Goal: Book appointment/travel/reservation

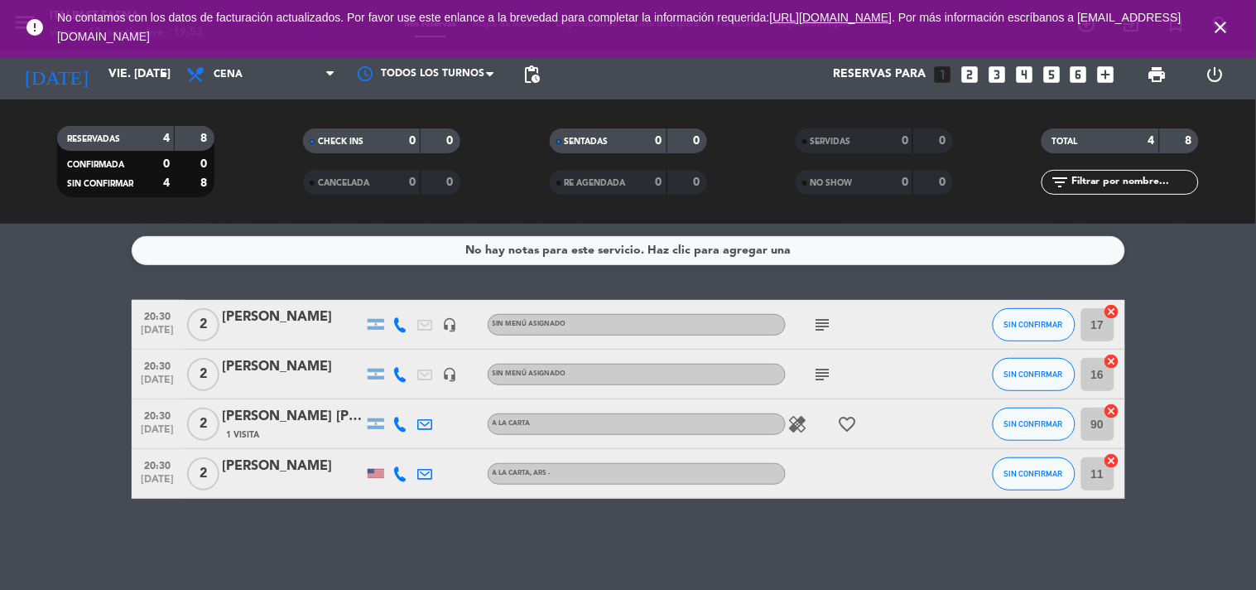
click at [1220, 22] on icon "close" at bounding box center [1221, 27] width 20 height 20
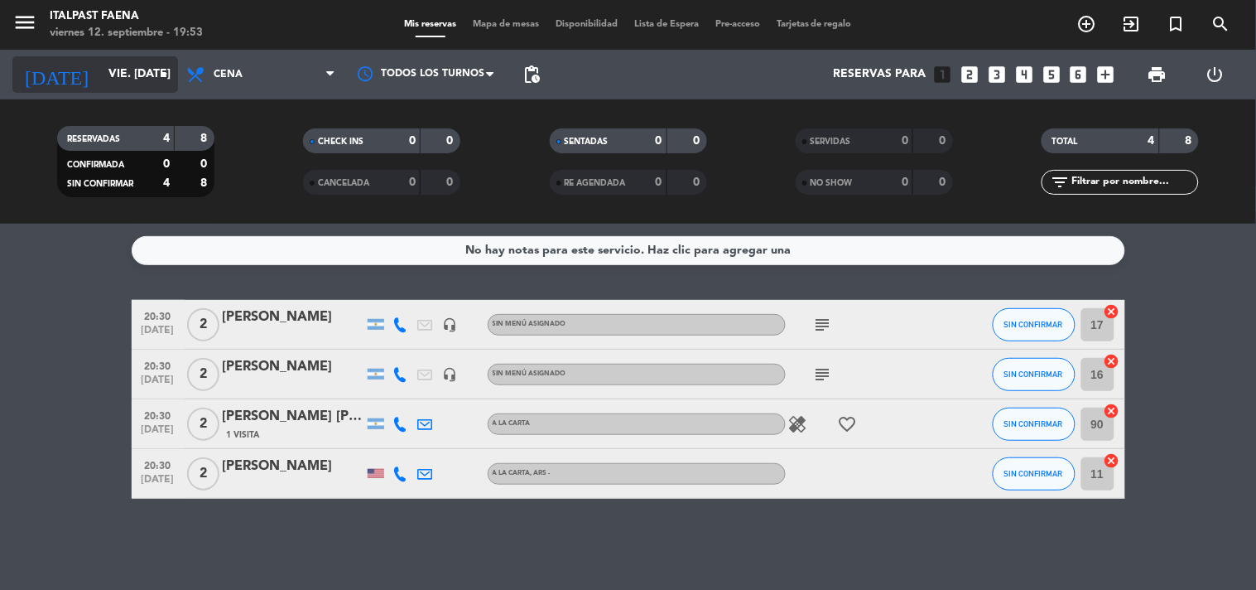
click at [136, 76] on input "vie. [DATE]" at bounding box center [178, 75] width 157 height 30
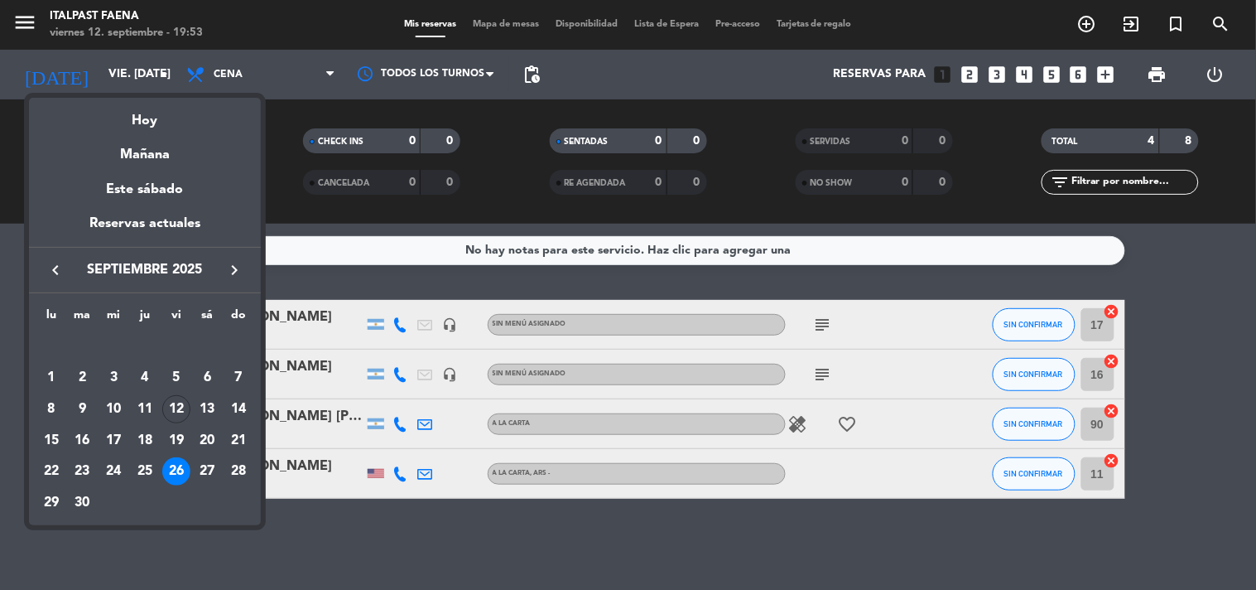
click at [230, 262] on icon "keyboard_arrow_right" at bounding box center [234, 270] width 20 height 20
click at [216, 407] on div "11" at bounding box center [207, 409] width 28 height 28
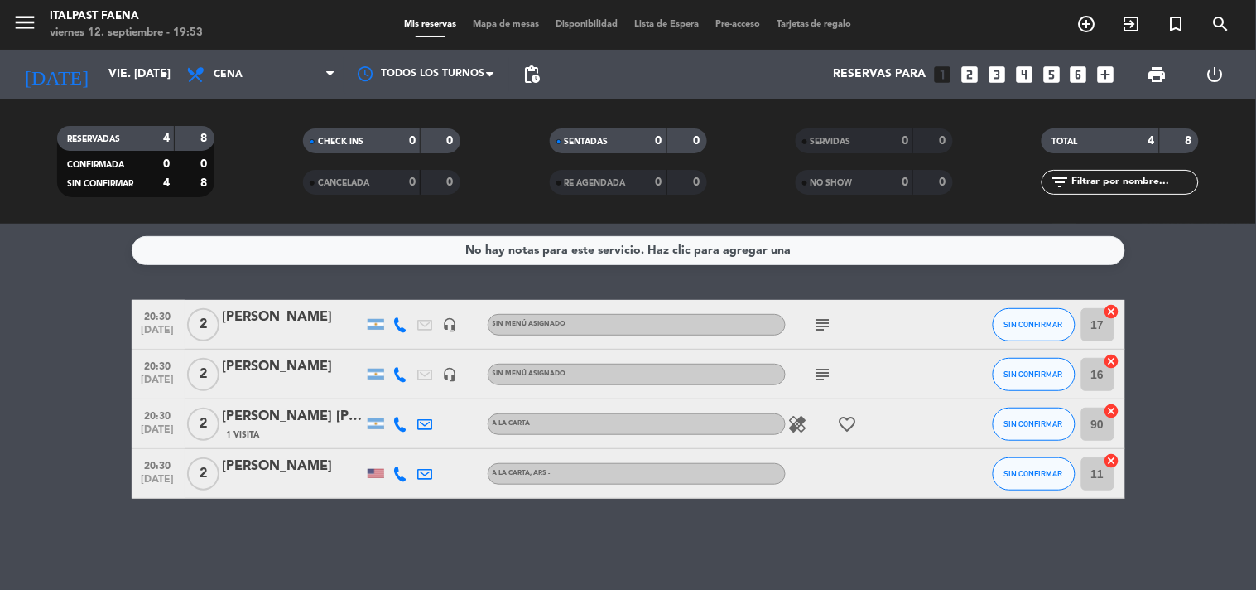
type input "sáb. [DATE]"
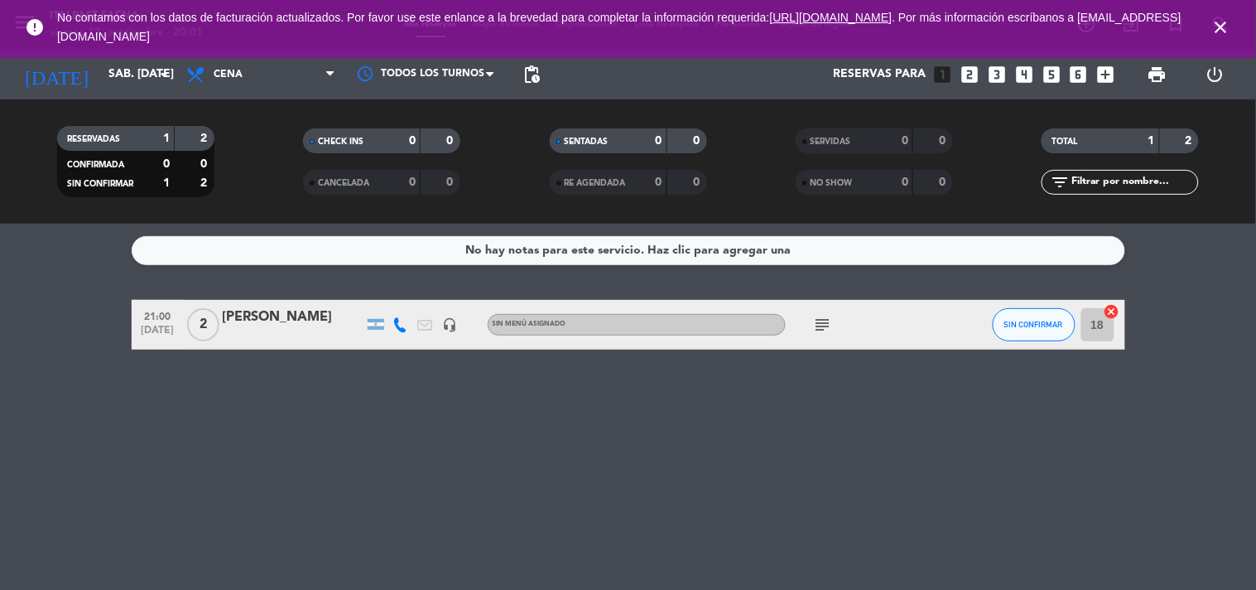
click at [1228, 23] on icon "close" at bounding box center [1221, 27] width 20 height 20
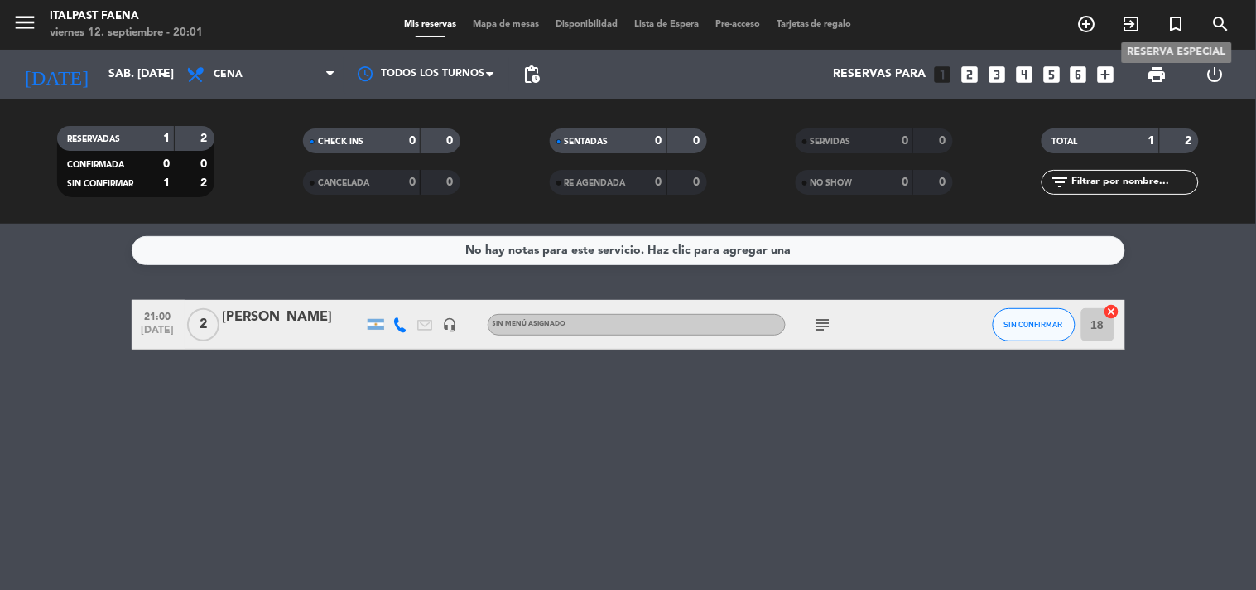
click at [1181, 21] on icon "turned_in_not" at bounding box center [1177, 24] width 20 height 20
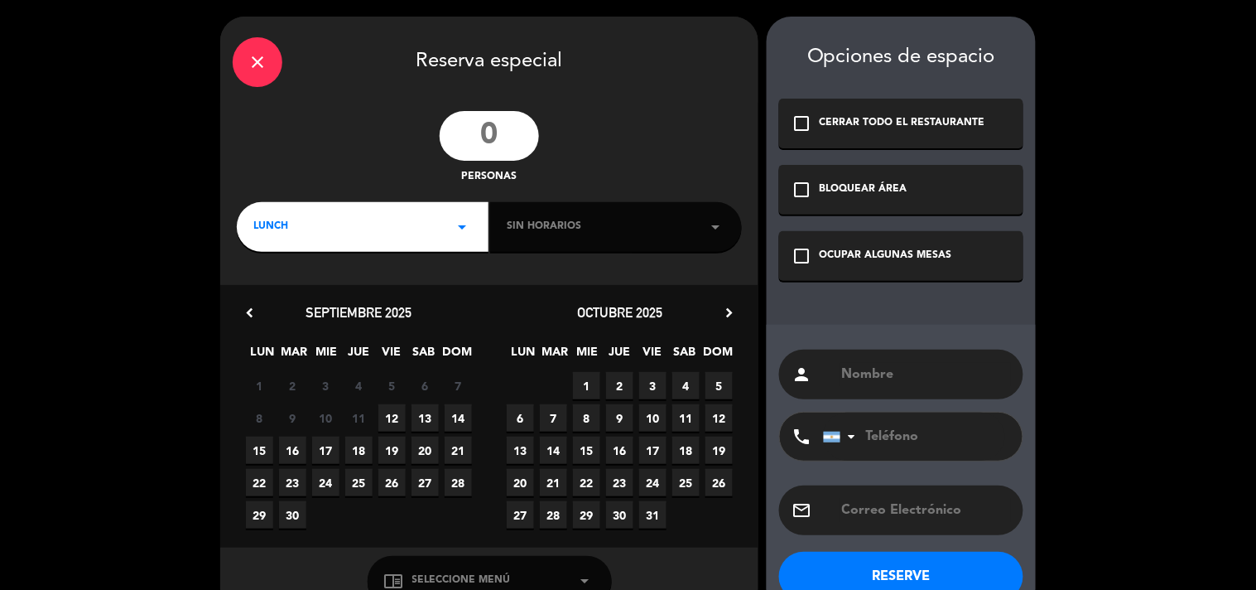
drag, startPoint x: 483, startPoint y: 137, endPoint x: 487, endPoint y: 156, distance: 19.5
click at [484, 137] on input "number" at bounding box center [489, 136] width 99 height 50
type input "20"
click at [378, 217] on div "LUNCH arrow_drop_down" at bounding box center [363, 227] width 252 height 50
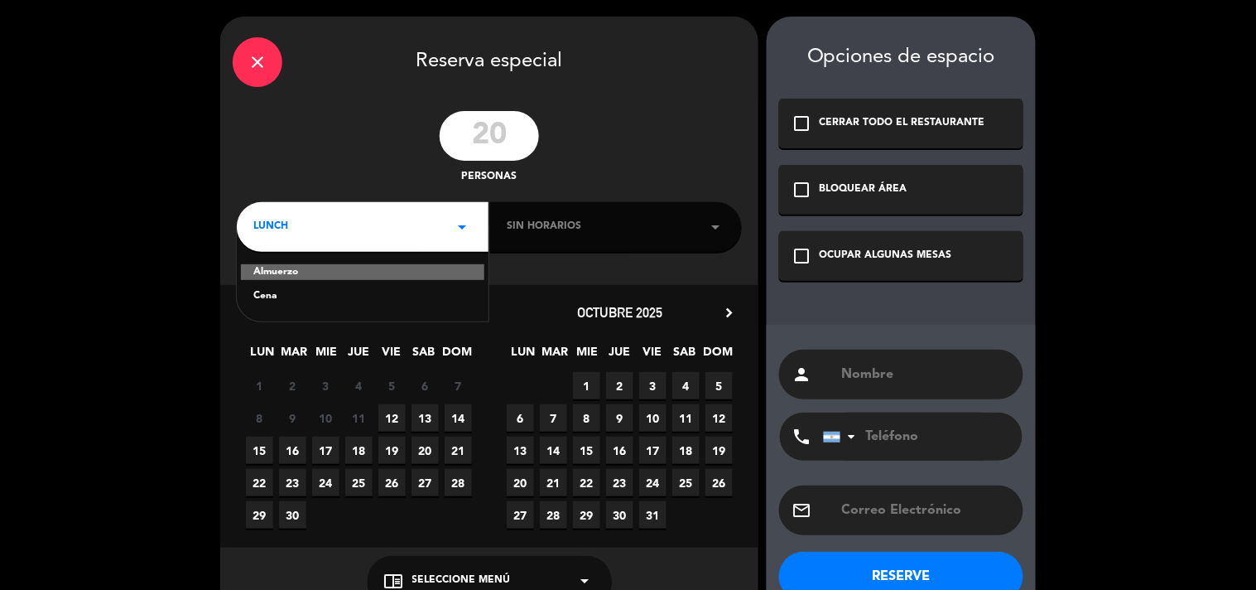
click at [277, 299] on div "Cena" at bounding box center [362, 296] width 219 height 17
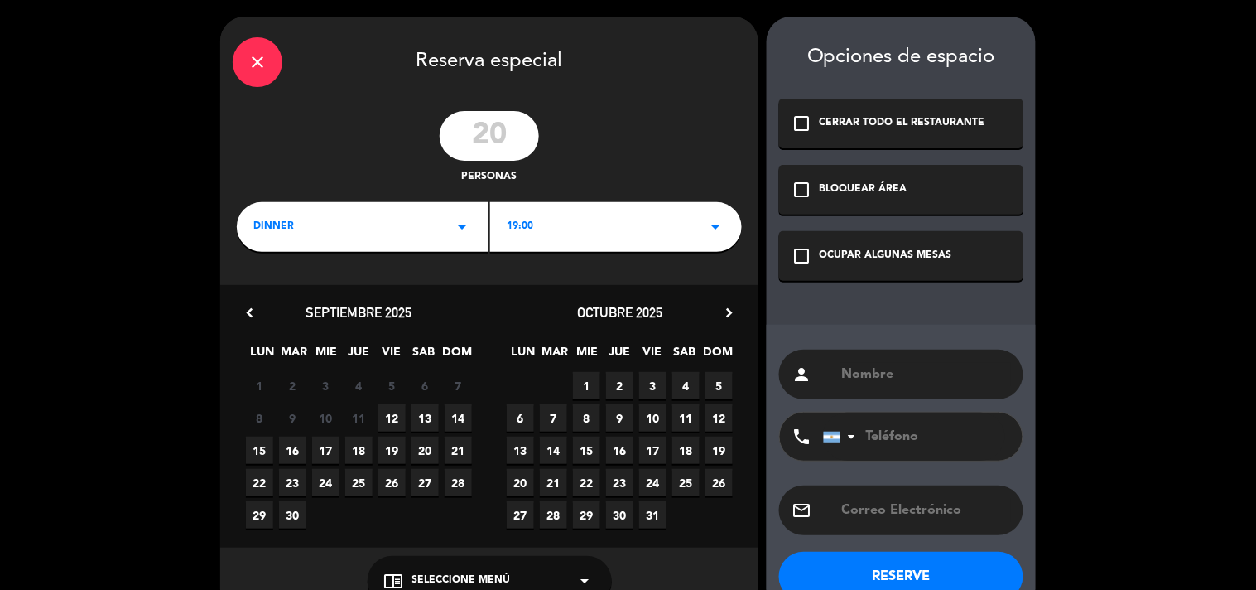
click at [691, 414] on span "11" at bounding box center [685, 417] width 27 height 27
click at [689, 233] on div "19:00 arrow_drop_down" at bounding box center [616, 227] width 252 height 50
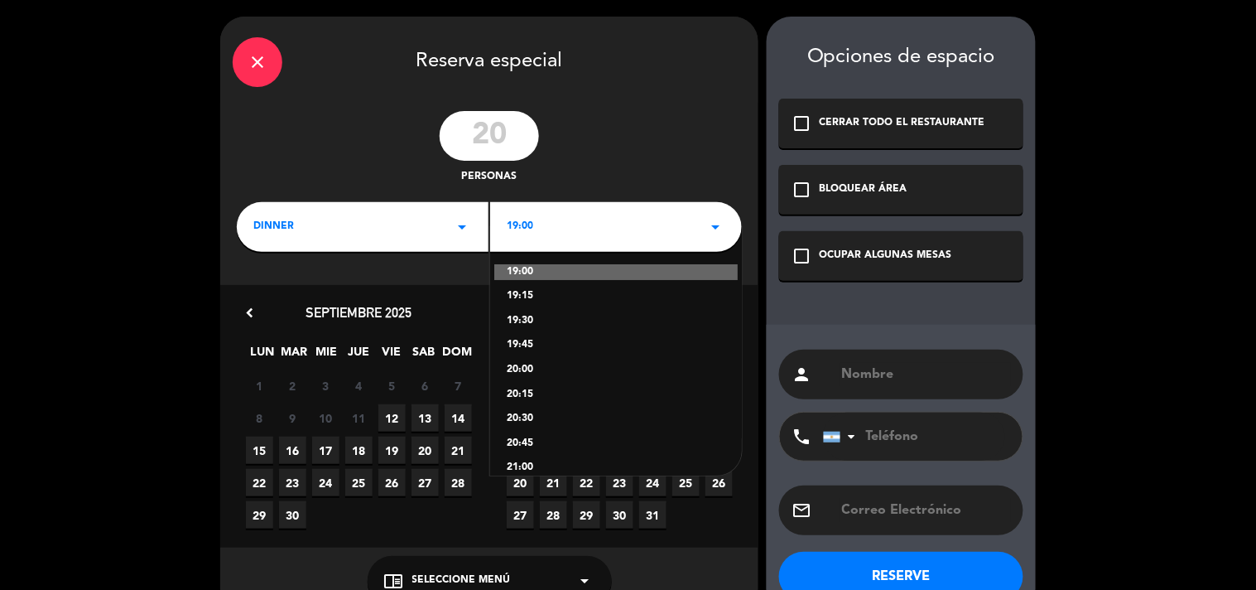
click at [530, 370] on div "20:00" at bounding box center [616, 370] width 219 height 17
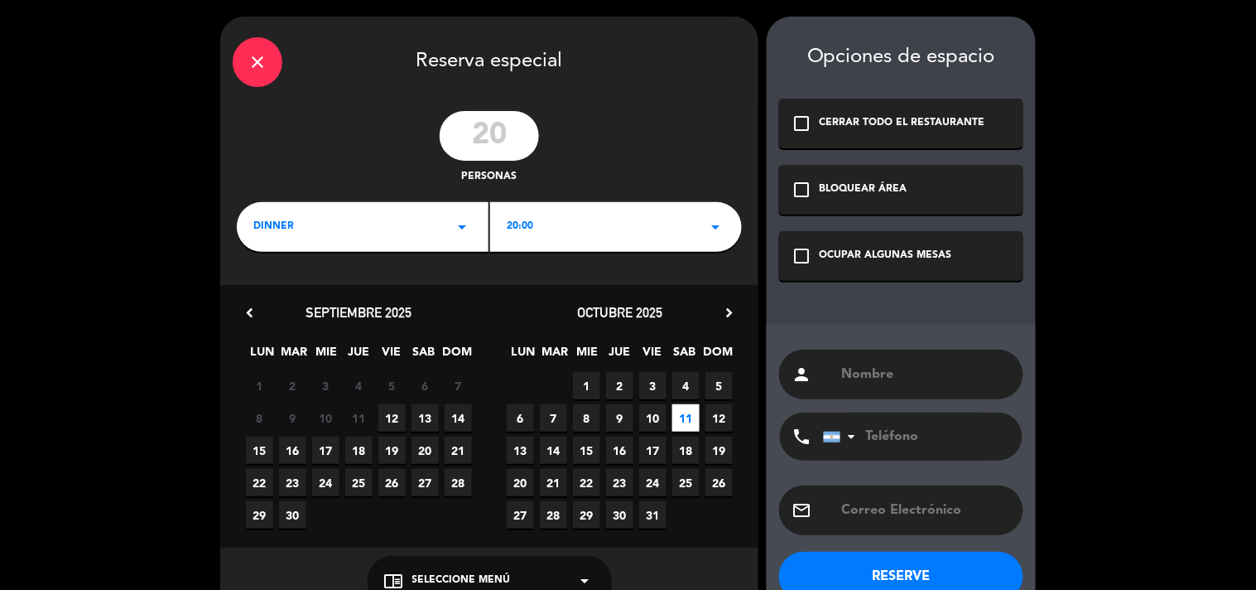
click at [929, 381] on input "text" at bounding box center [925, 374] width 171 height 23
type input "CAVA TENTATIVA [PERSON_NAME]"
click at [922, 570] on button "RESERVE" at bounding box center [901, 576] width 244 height 50
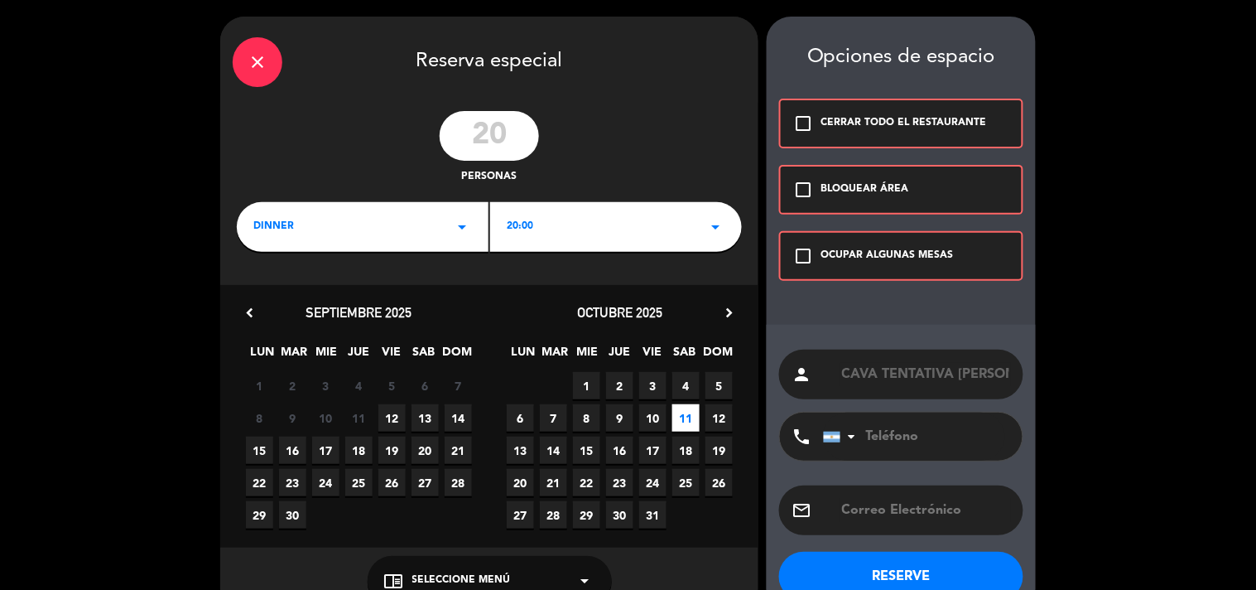
click at [846, 248] on div "OCUPAR ALGUNAS MESAS" at bounding box center [887, 256] width 132 height 17
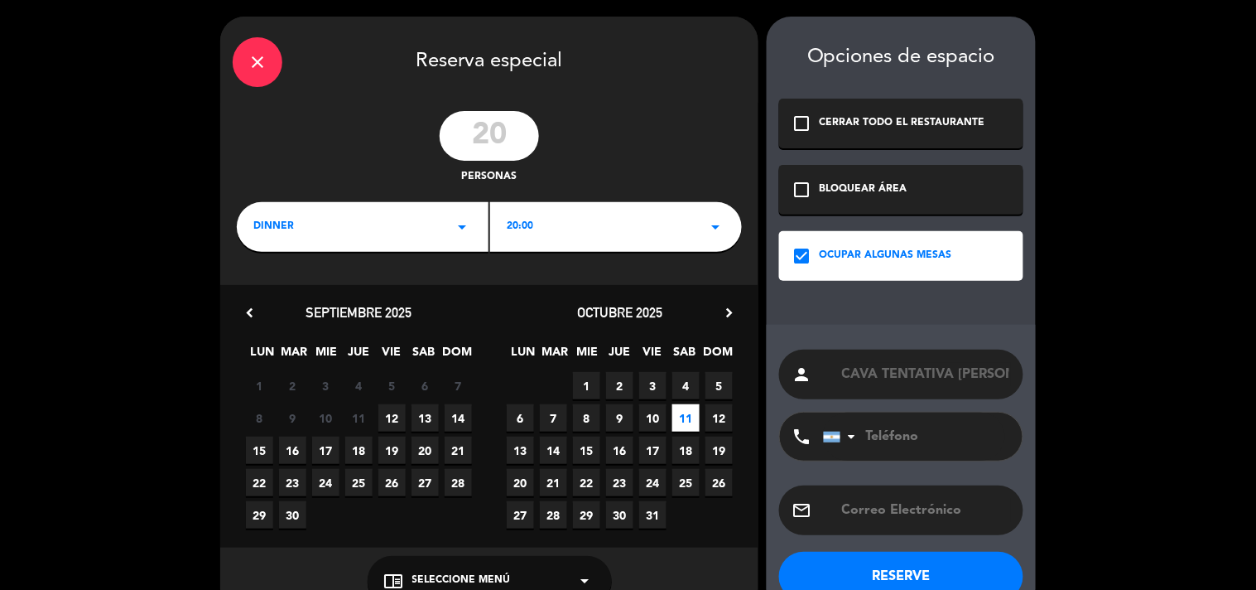
click at [938, 571] on button "RESERVE" at bounding box center [901, 576] width 244 height 50
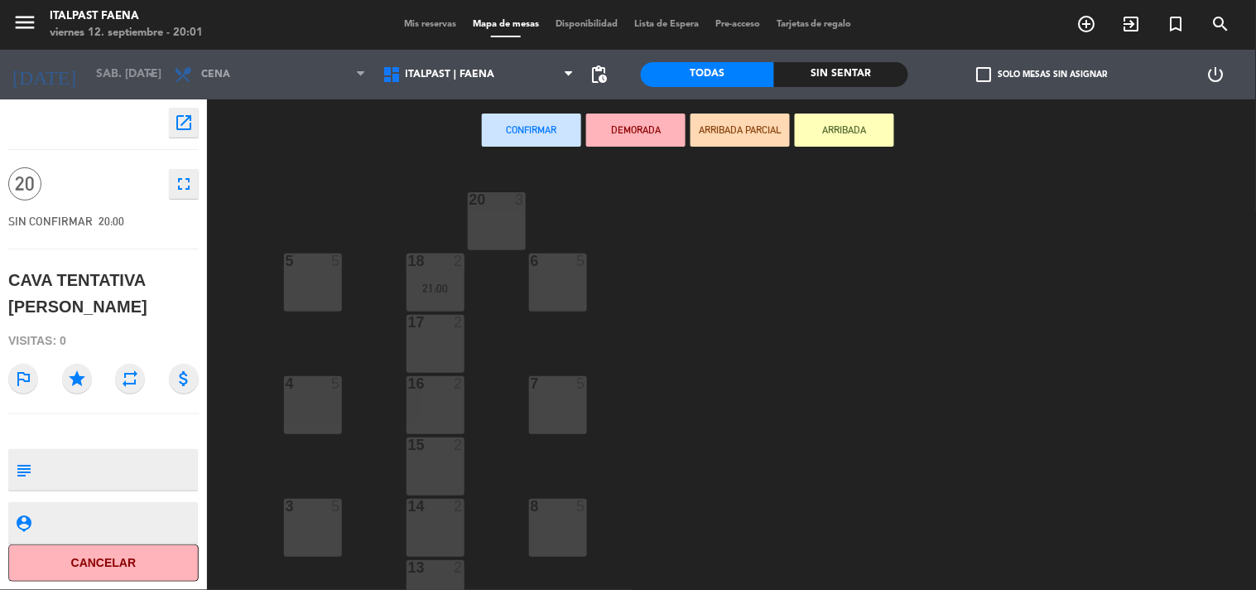
click at [421, 23] on span "Mis reservas" at bounding box center [430, 24] width 69 height 9
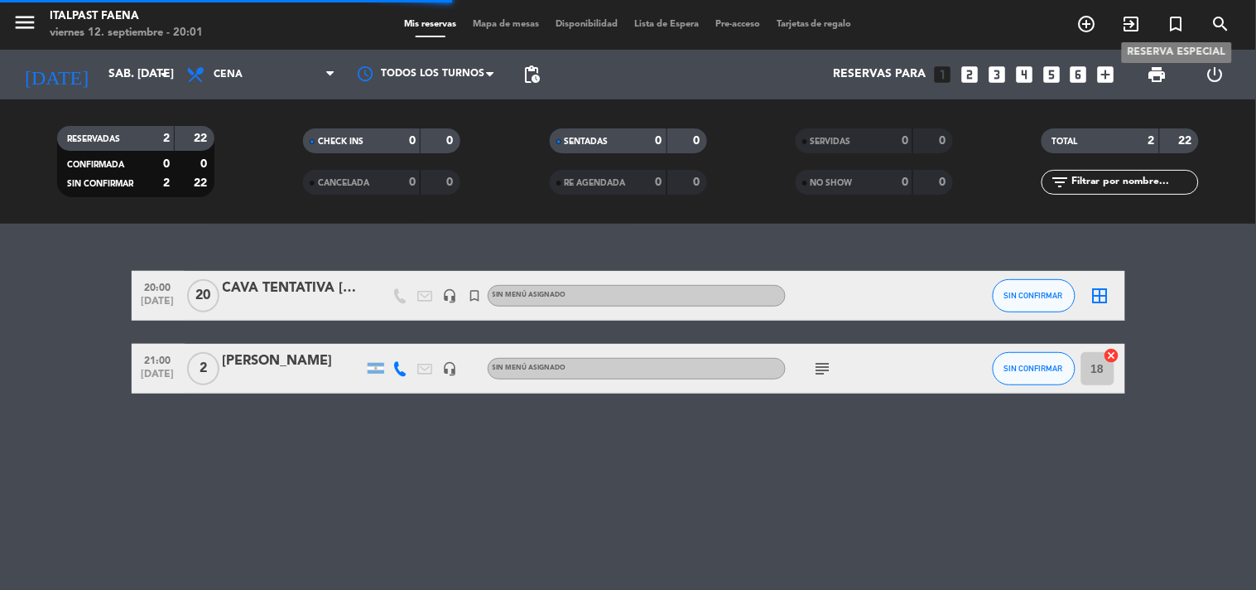
click at [1178, 22] on icon "turned_in_not" at bounding box center [1177, 24] width 20 height 20
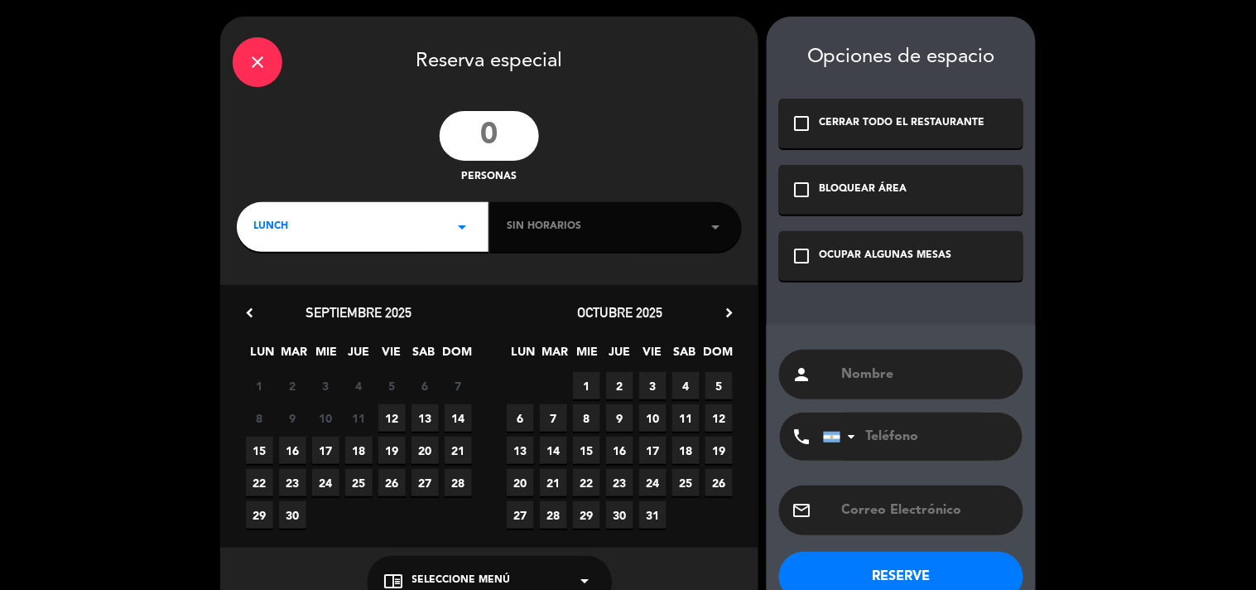
click at [518, 166] on div "personas" at bounding box center [489, 148] width 538 height 75
click at [527, 149] on input "number" at bounding box center [489, 136] width 99 height 50
type input "20"
click at [439, 221] on div "LUNCH arrow_drop_down" at bounding box center [363, 227] width 252 height 50
click at [313, 301] on div "Cena" at bounding box center [362, 296] width 219 height 17
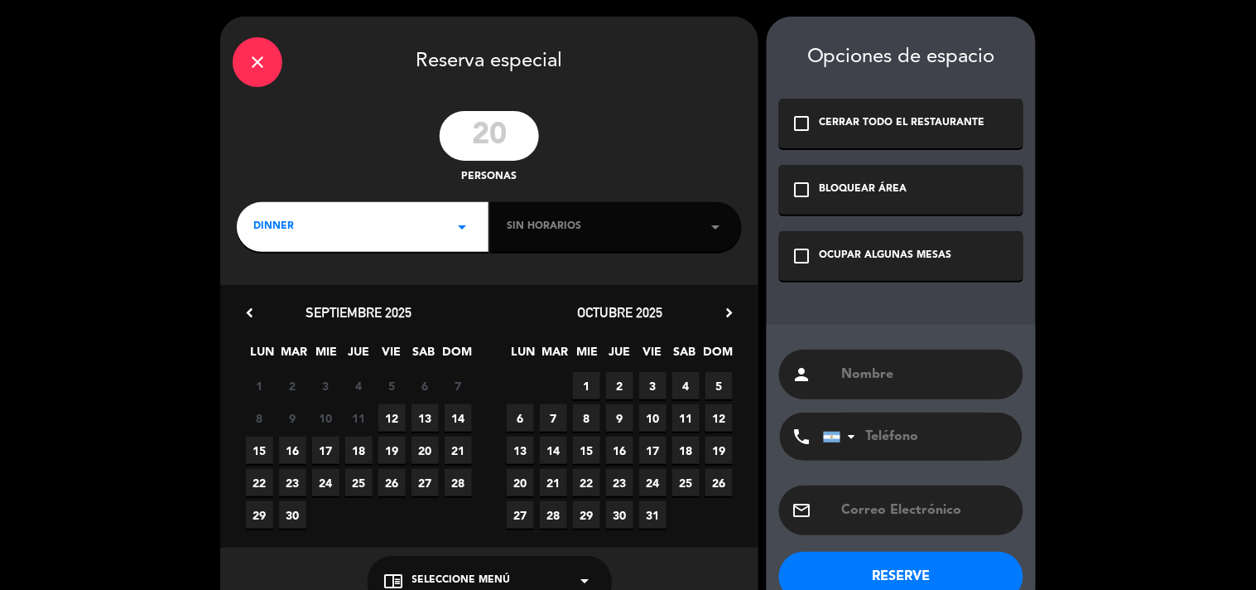
click at [733, 219] on div "Sin horarios arrow_drop_down" at bounding box center [616, 227] width 252 height 50
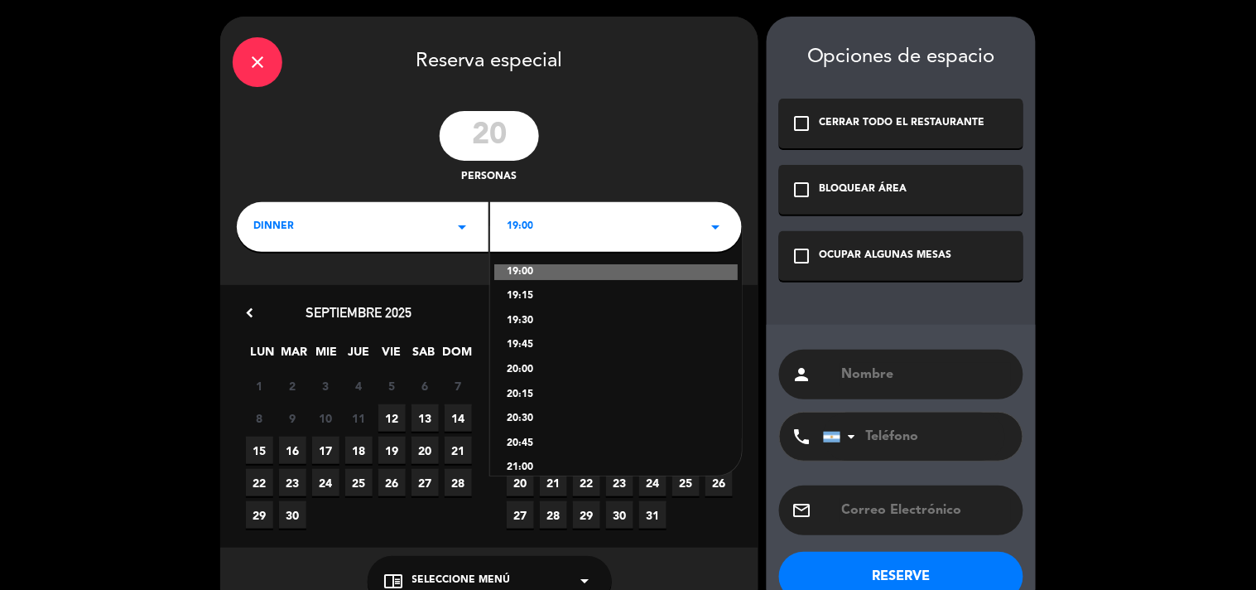
click at [531, 373] on div "20:00" at bounding box center [616, 370] width 219 height 17
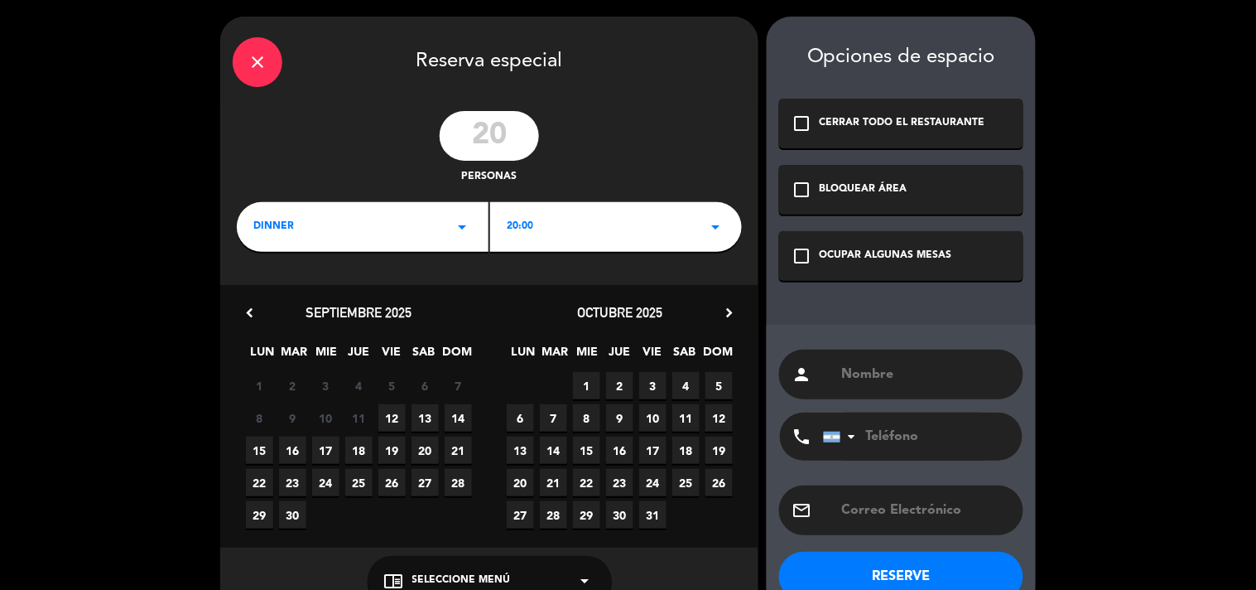
click at [690, 412] on span "11" at bounding box center [685, 417] width 27 height 27
click at [867, 378] on input "text" at bounding box center [925, 374] width 171 height 23
type input "TENTATIVA [PERSON_NAME] EN SALON"
click at [933, 238] on div "check_box_outline_blank OCUPAR ALGUNAS MESAS" at bounding box center [901, 256] width 244 height 50
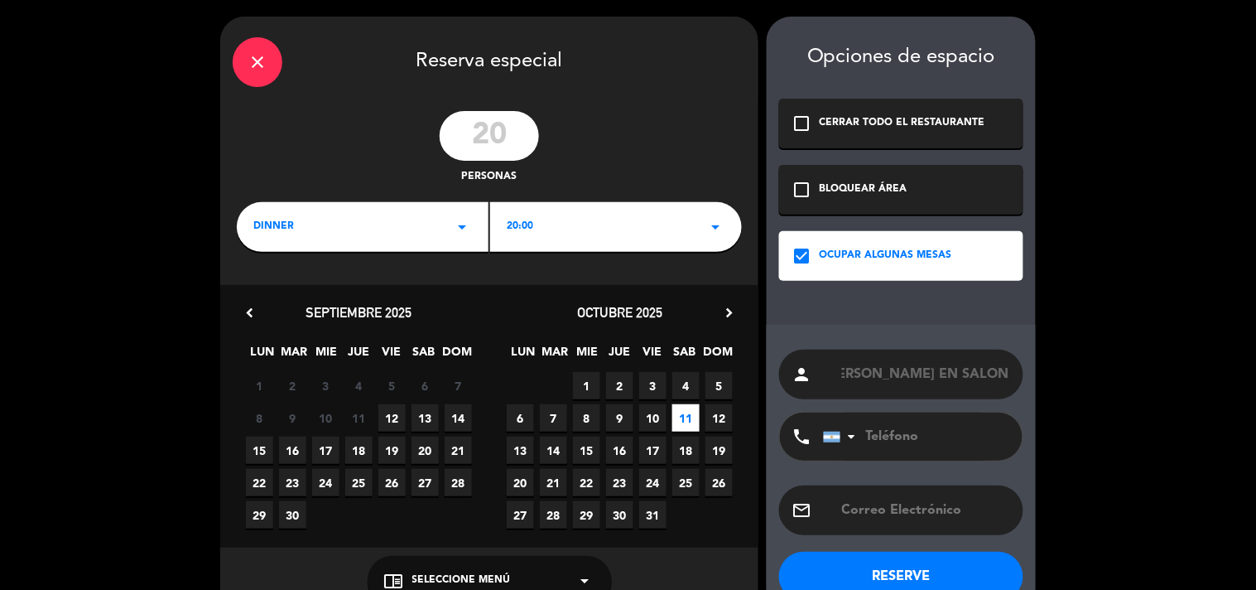
scroll to position [0, 0]
click at [883, 573] on button "RESERVE" at bounding box center [901, 576] width 244 height 50
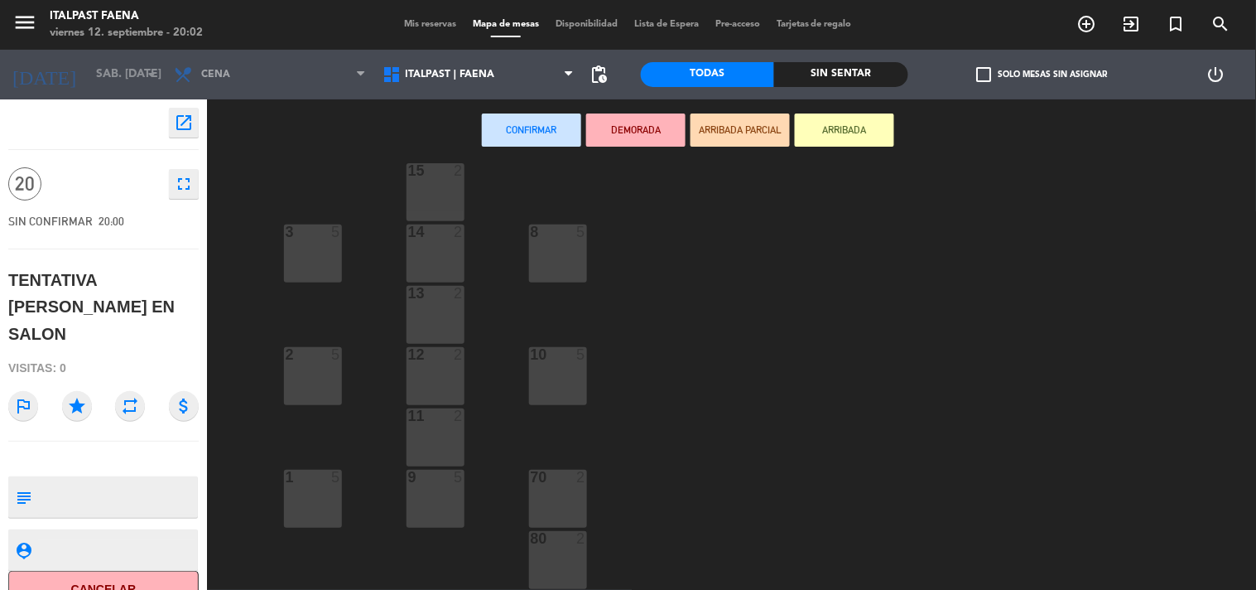
scroll to position [276, 0]
click at [459, 482] on div "5" at bounding box center [459, 475] width 10 height 15
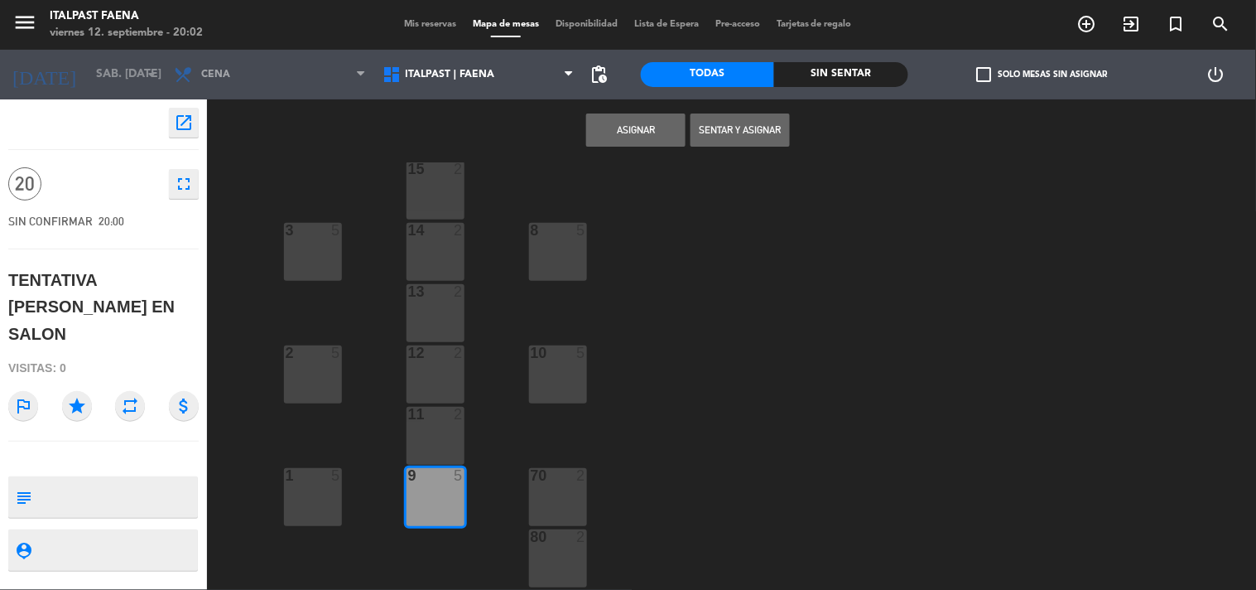
drag, startPoint x: 431, startPoint y: 434, endPoint x: 448, endPoint y: 402, distance: 35.9
click at [431, 434] on div "11 2" at bounding box center [436, 436] width 58 height 58
click at [459, 374] on div "12 2" at bounding box center [436, 374] width 58 height 58
click at [455, 310] on div "13 2" at bounding box center [436, 313] width 58 height 58
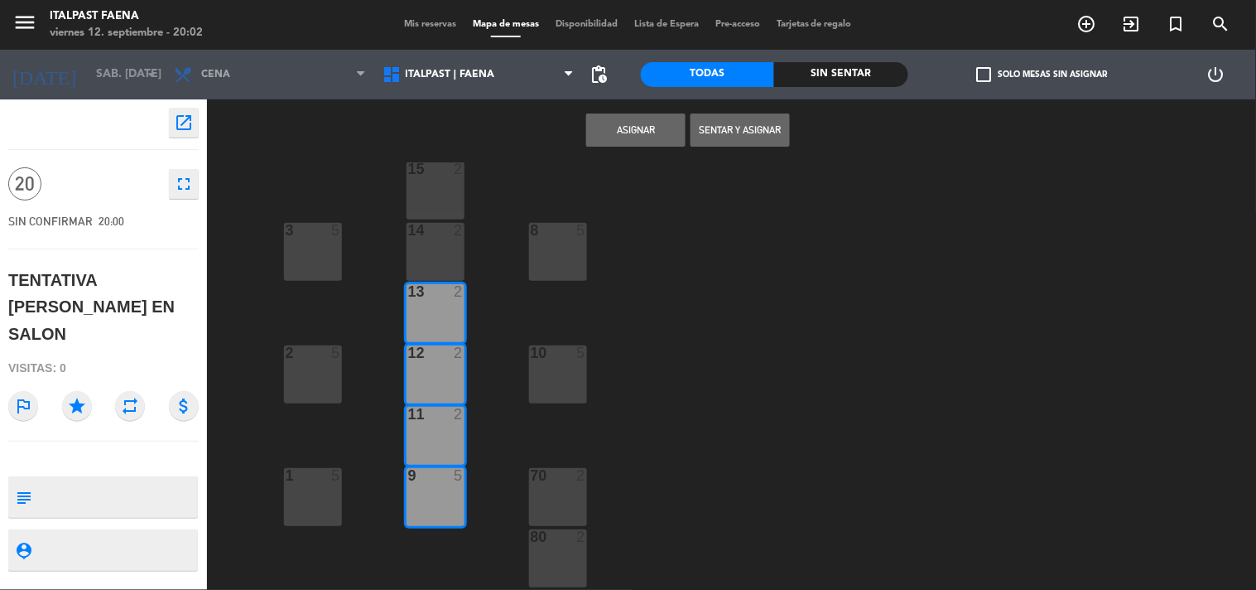
drag, startPoint x: 458, startPoint y: 254, endPoint x: 465, endPoint y: 224, distance: 30.7
click at [458, 252] on div "14 2" at bounding box center [436, 252] width 58 height 58
click at [468, 203] on div "20 3 5 5 6 5 18 2 21:00 17 2 4 5 7 5 16 2 15 2 3 5 8 5 14 2 13 2 2 5 12 2 10 5 …" at bounding box center [737, 376] width 1037 height 428
click at [456, 201] on div "15 2" at bounding box center [436, 190] width 58 height 58
click at [654, 126] on button "Asignar" at bounding box center [635, 129] width 99 height 33
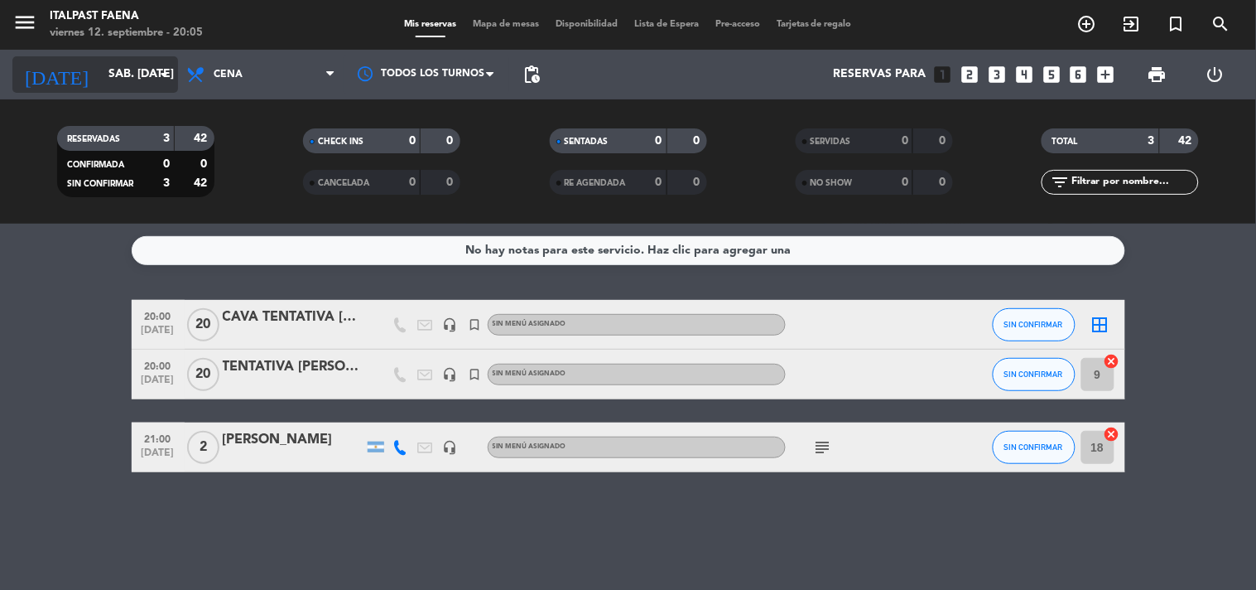
click at [144, 83] on input "sáb. [DATE]" at bounding box center [178, 75] width 157 height 30
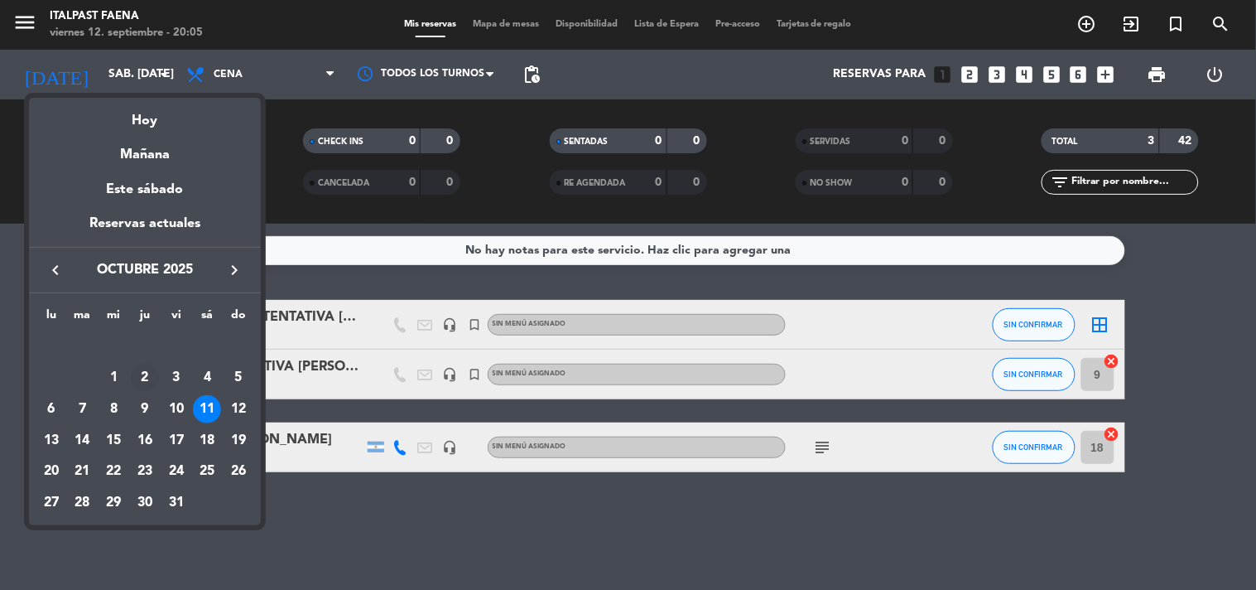
click at [141, 383] on div "2" at bounding box center [145, 377] width 28 height 28
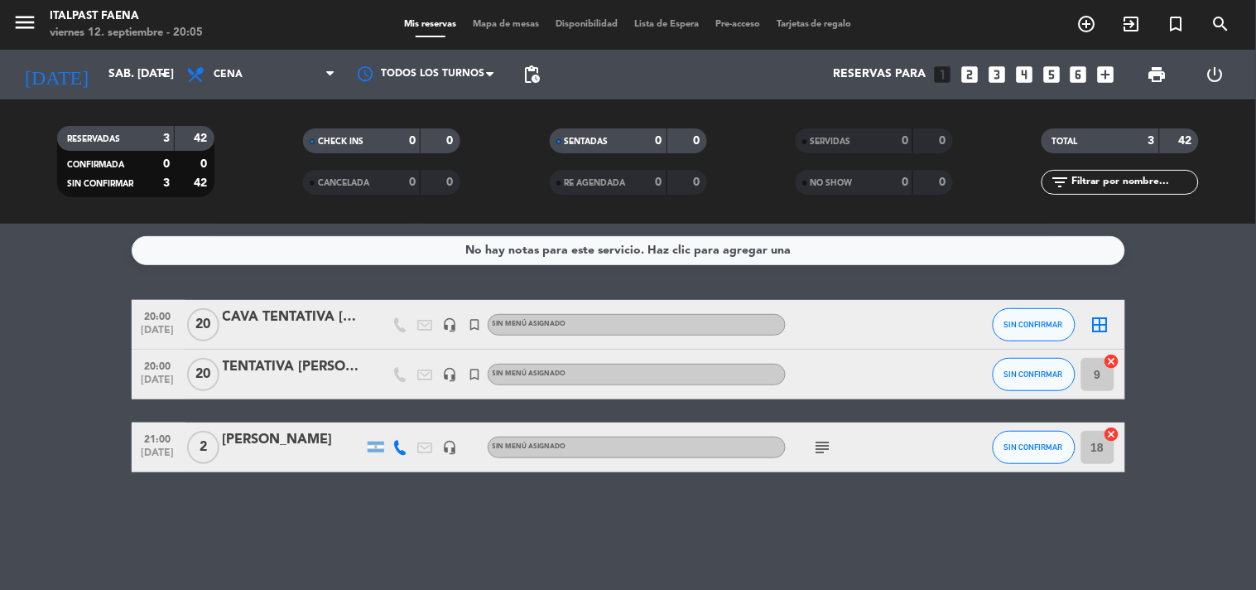
type input "[DEMOGRAPHIC_DATA] [DATE]"
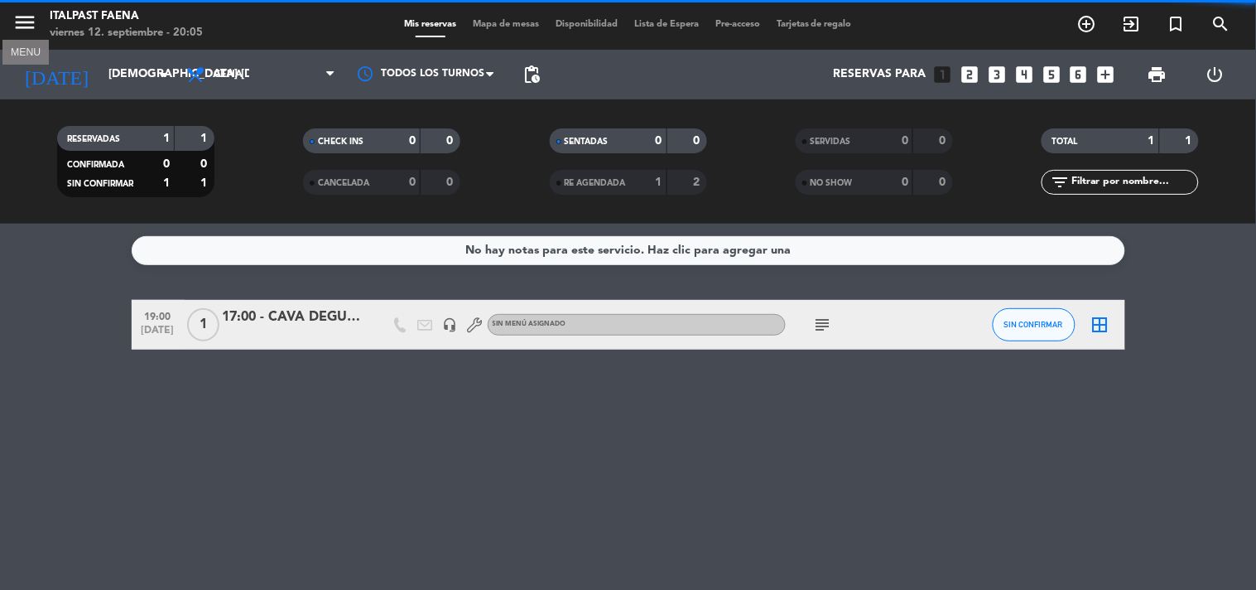
click at [23, 26] on icon "menu" at bounding box center [24, 22] width 25 height 25
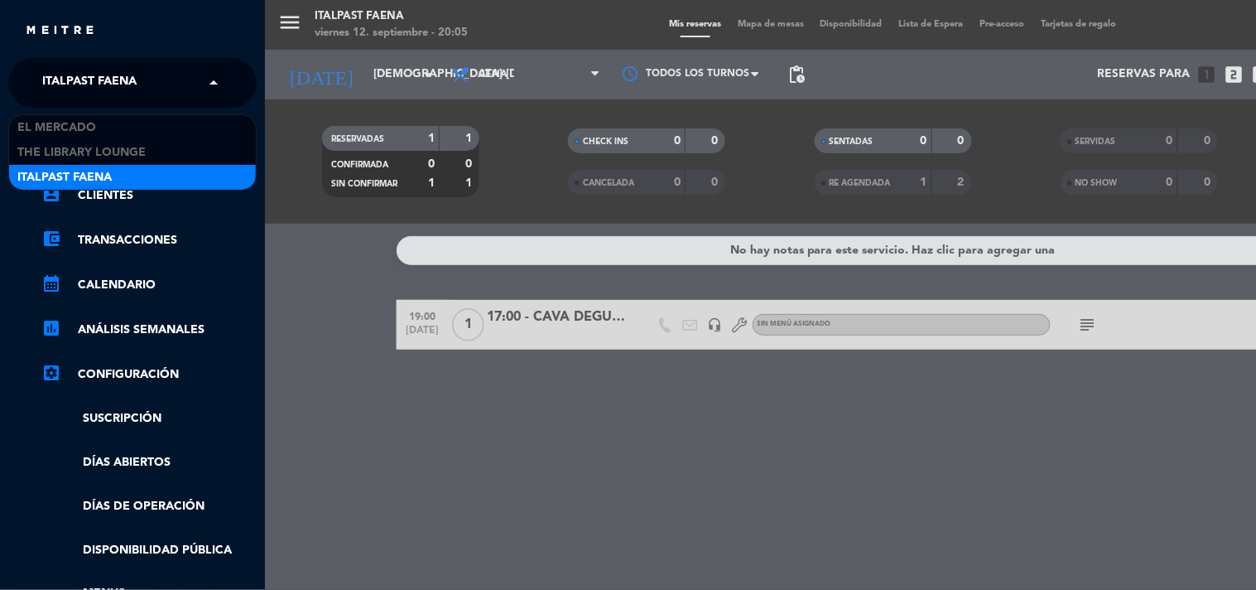
click at [125, 95] on span "Italpast Faena" at bounding box center [89, 82] width 94 height 35
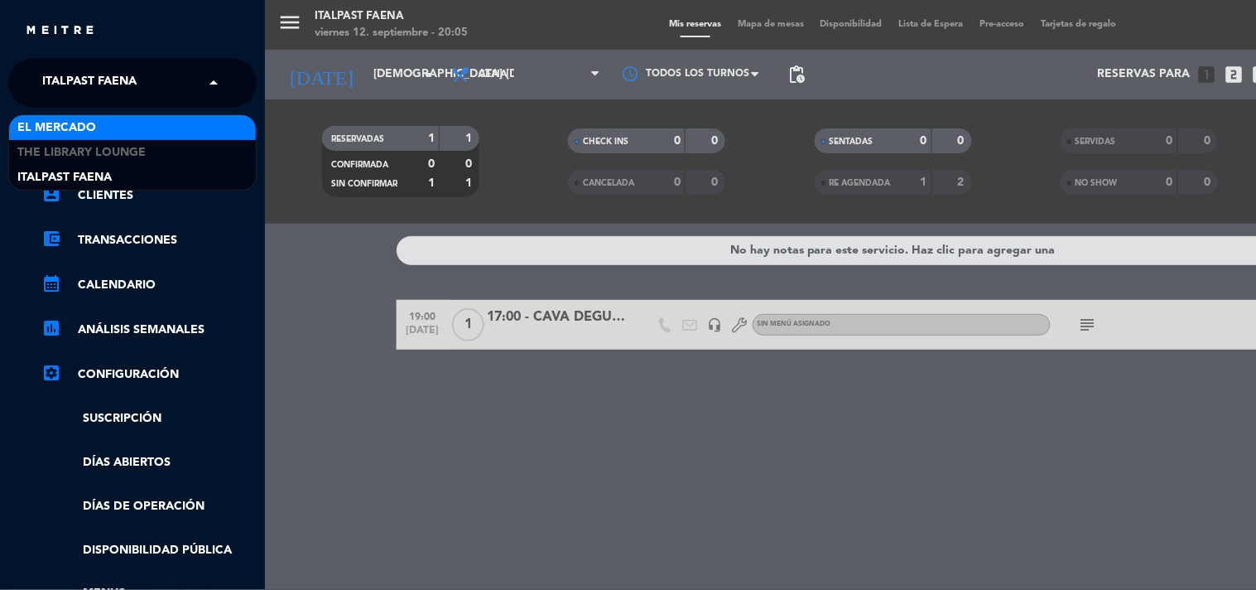
click at [113, 125] on div "El Mercado" at bounding box center [132, 127] width 247 height 25
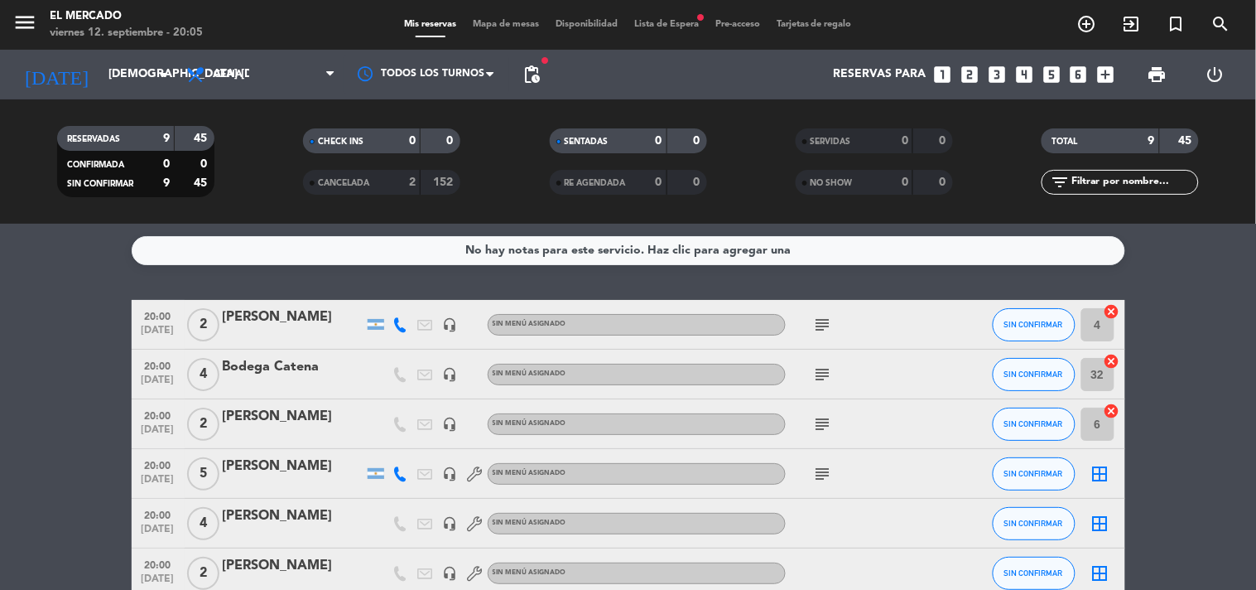
click at [535, 59] on span "pending_actions" at bounding box center [531, 74] width 33 height 33
click at [539, 71] on span "pending_actions" at bounding box center [532, 75] width 20 height 20
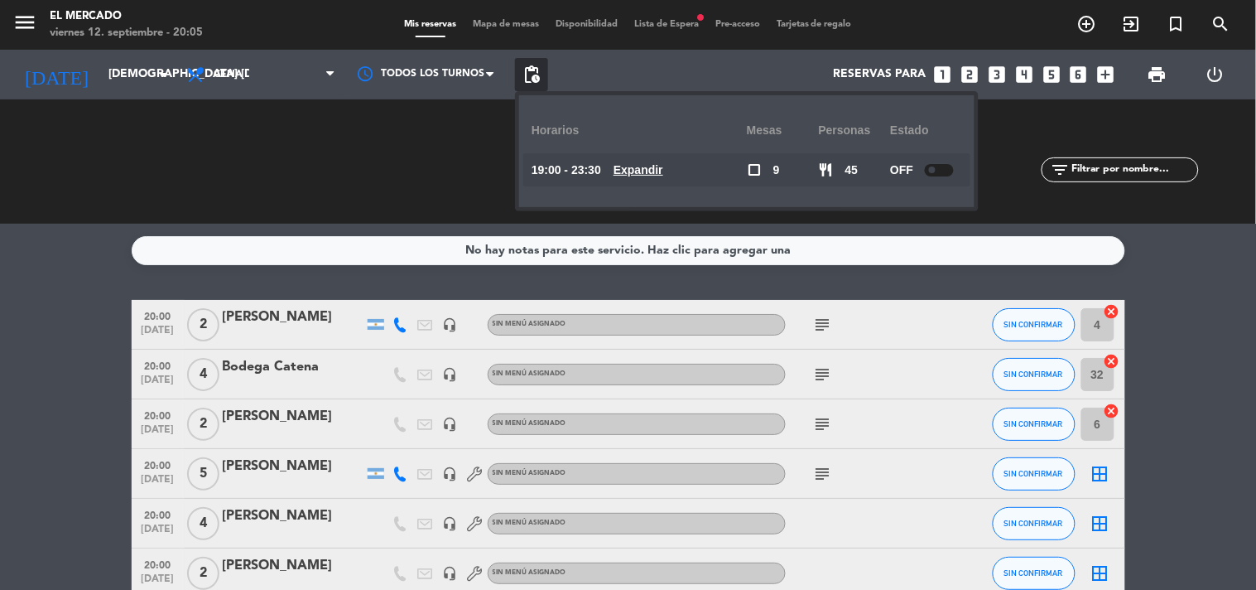
click at [539, 71] on span "pending_actions" at bounding box center [532, 75] width 20 height 20
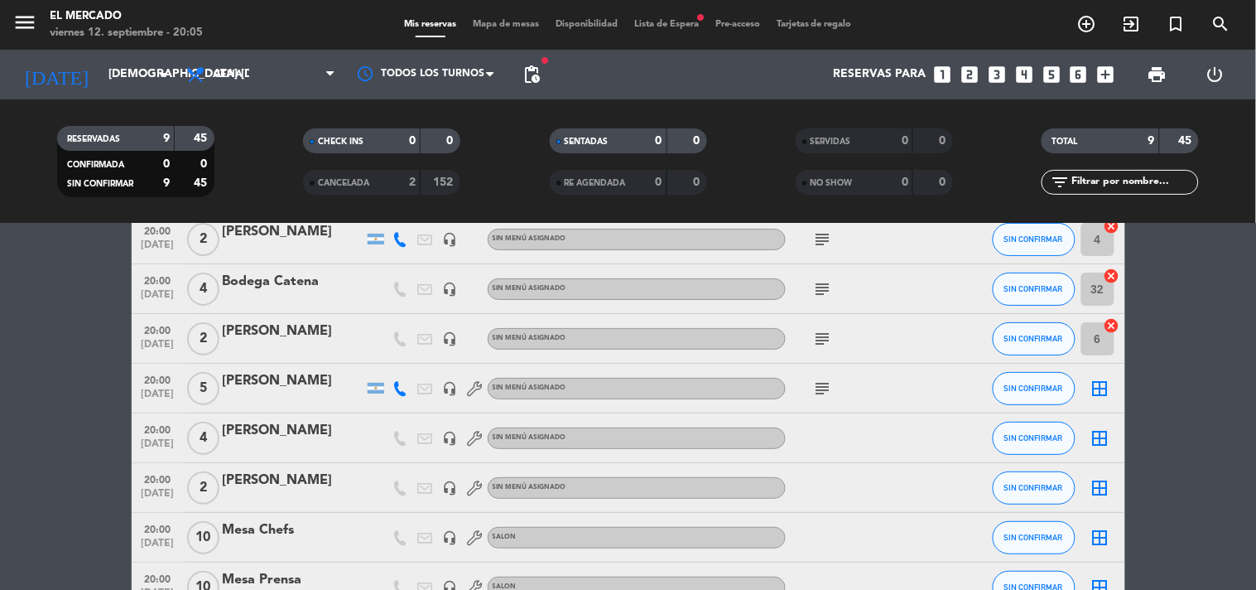
scroll to position [184, 0]
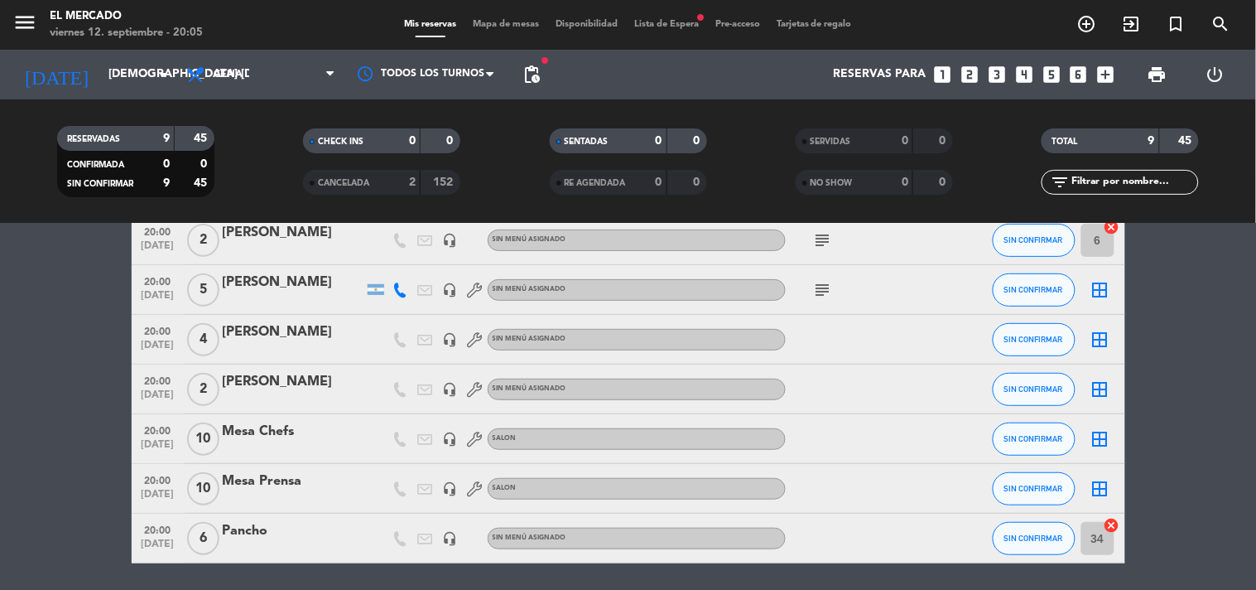
click at [481, 336] on icon at bounding box center [475, 339] width 15 height 15
click at [472, 383] on icon at bounding box center [475, 389] width 15 height 15
click at [830, 392] on div at bounding box center [860, 388] width 149 height 49
click at [267, 344] on div at bounding box center [293, 350] width 141 height 13
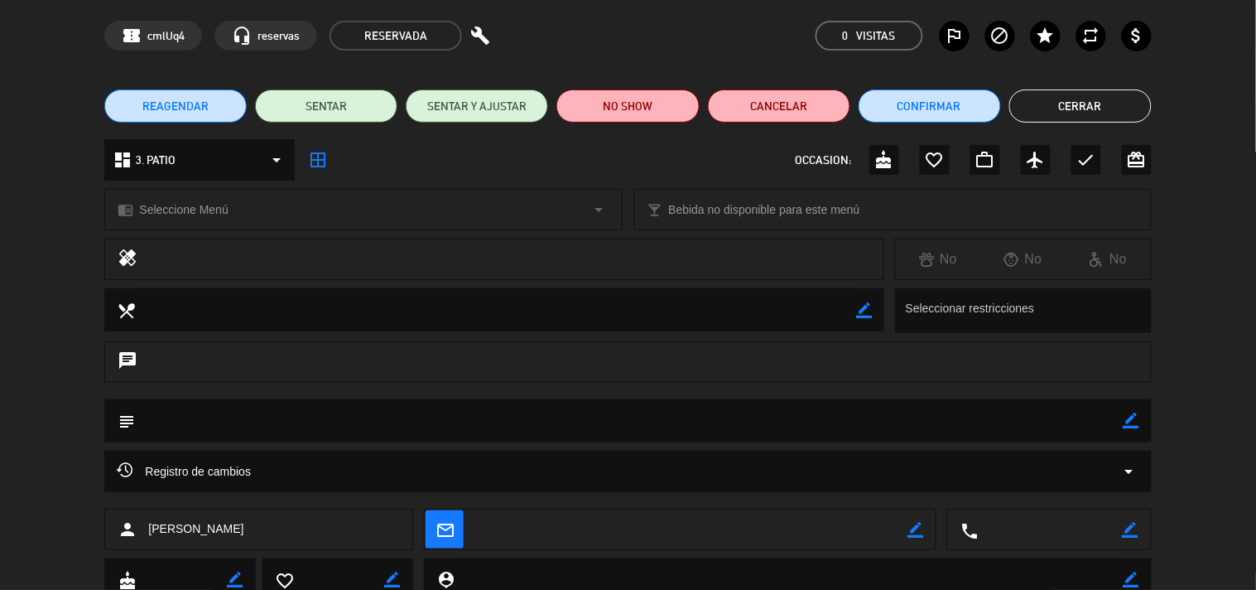
scroll to position [120, 0]
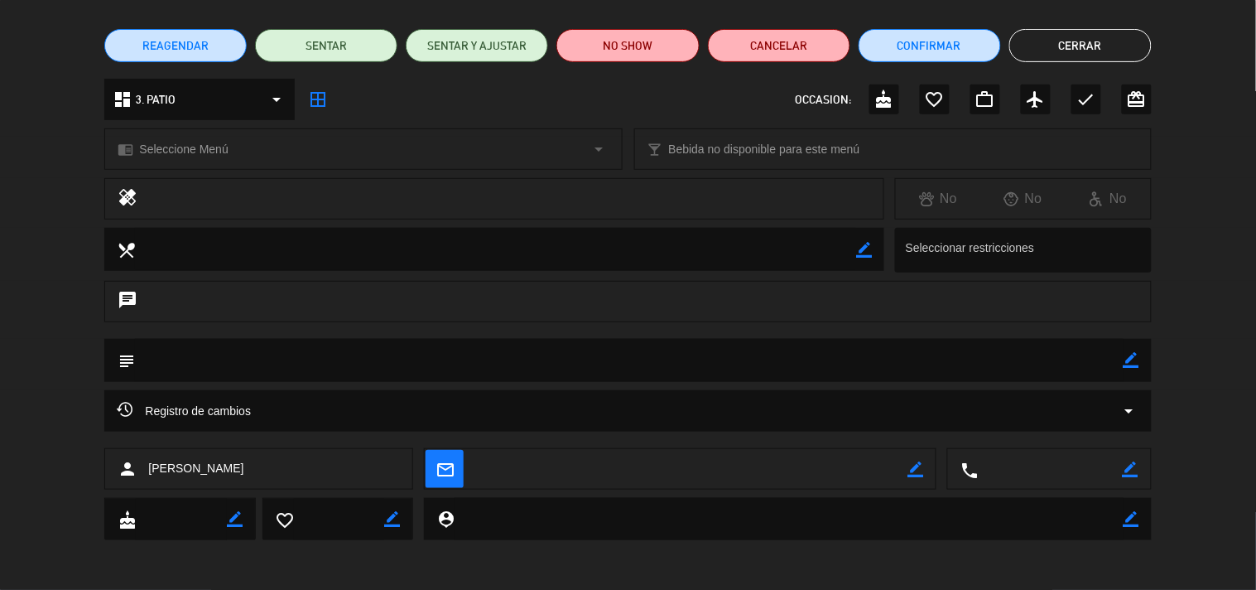
click at [412, 367] on textarea at bounding box center [629, 360] width 988 height 42
click at [453, 353] on textarea at bounding box center [629, 360] width 988 height 42
click at [321, 296] on div "chat" at bounding box center [627, 301] width 1047 height 41
click at [387, 395] on div "Registro de cambios arrow_drop_down" at bounding box center [627, 410] width 1047 height 41
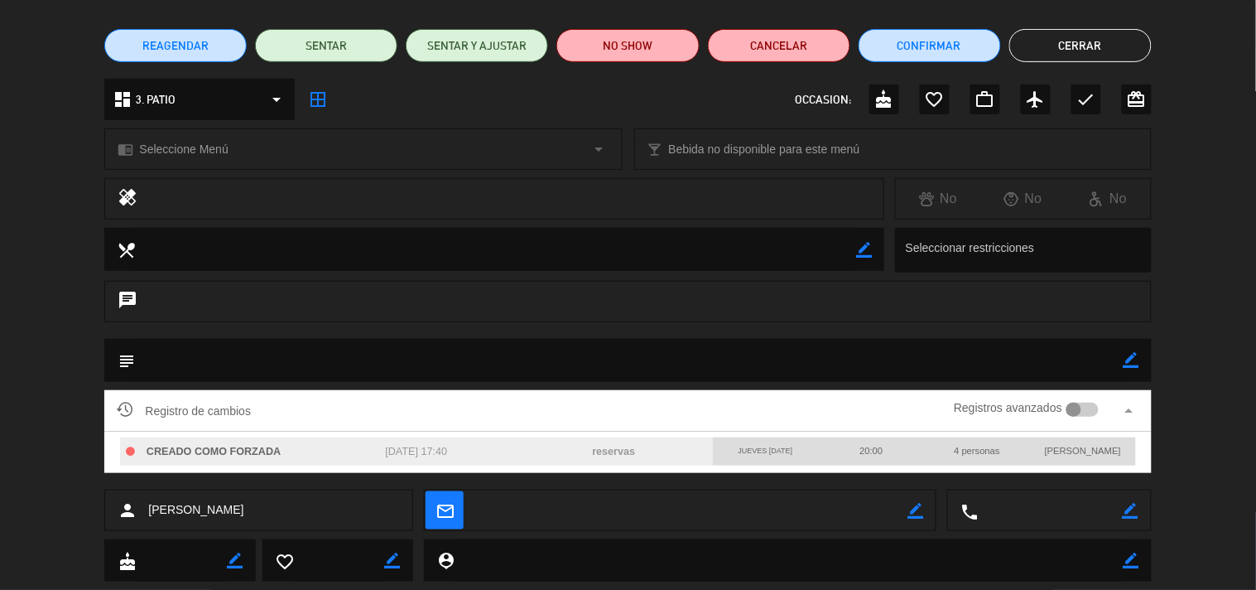
click at [431, 451] on span "[DATE] 17:40" at bounding box center [417, 451] width 62 height 12
click at [432, 452] on span "[DATE] 17:40" at bounding box center [417, 451] width 62 height 12
drag, startPoint x: 861, startPoint y: 444, endPoint x: 368, endPoint y: 450, distance: 492.7
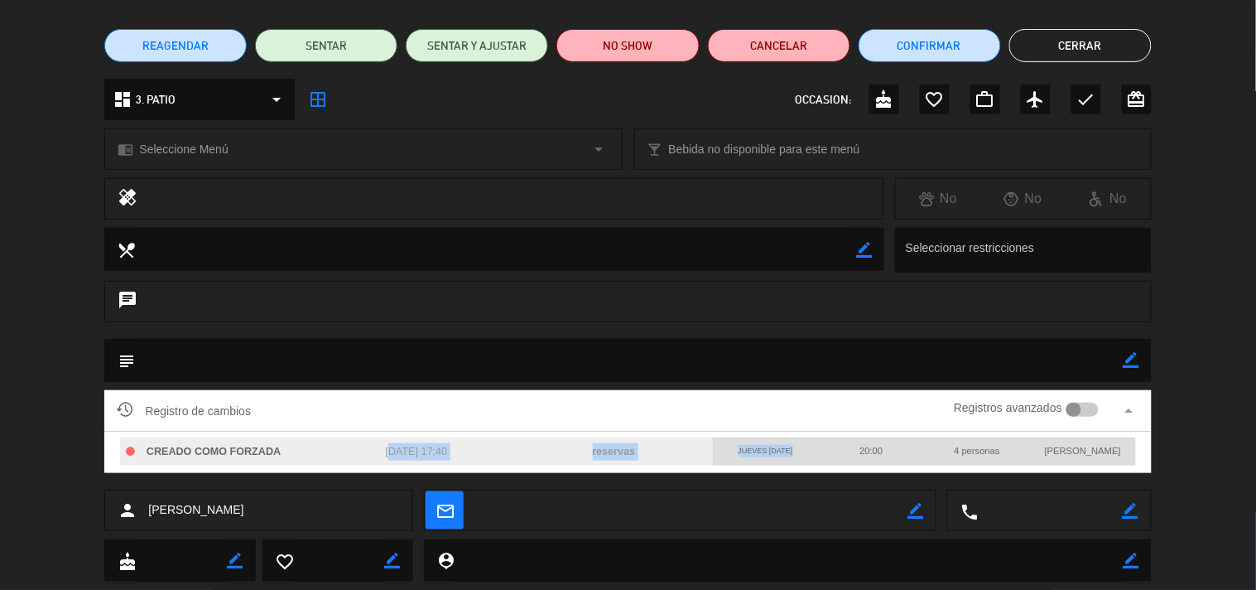
click at [368, 450] on div "CREADO COMO FORZADA [DATE] 17:40 reservas jueves [DATE] 20:00 4 personas [PERSO…" at bounding box center [628, 451] width 1016 height 29
click at [386, 450] on span "[DATE] 17:40" at bounding box center [417, 451] width 62 height 12
drag, startPoint x: 368, startPoint y: 450, endPoint x: 491, endPoint y: 449, distance: 122.5
click at [491, 449] on div "[DATE] 17:40" at bounding box center [417, 451] width 198 height 29
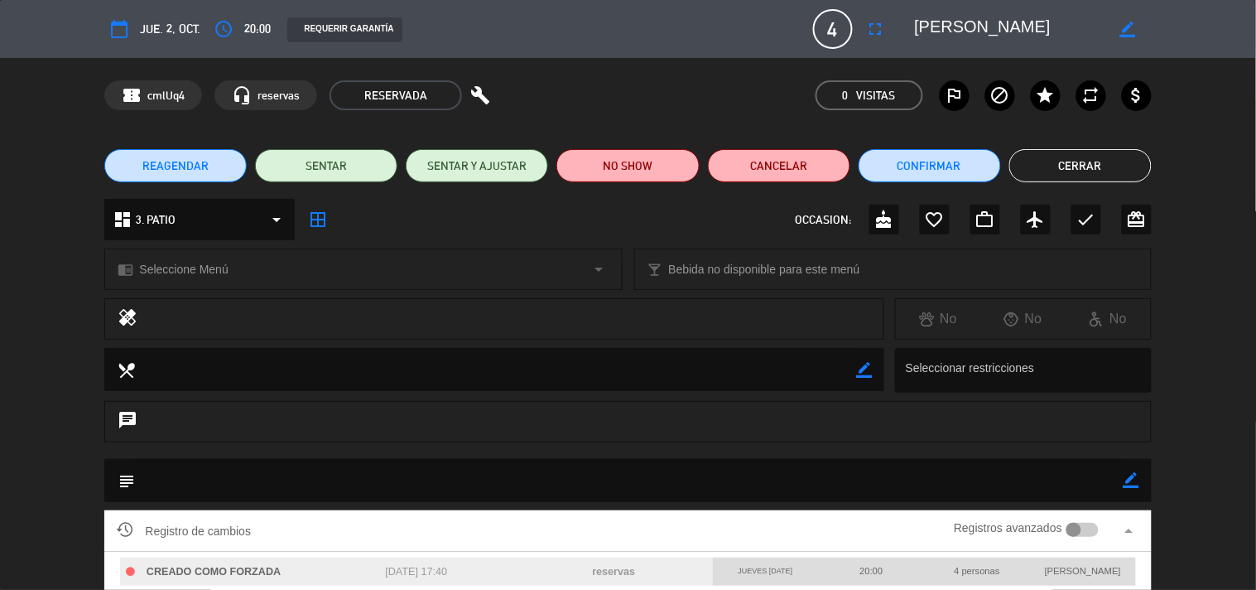
click at [785, 108] on div "confirmation_number cmlUq4 headset_mic reservas RESERVADA build 0 Visitas outli…" at bounding box center [627, 95] width 1047 height 30
